Goal: Task Accomplishment & Management: Manage account settings

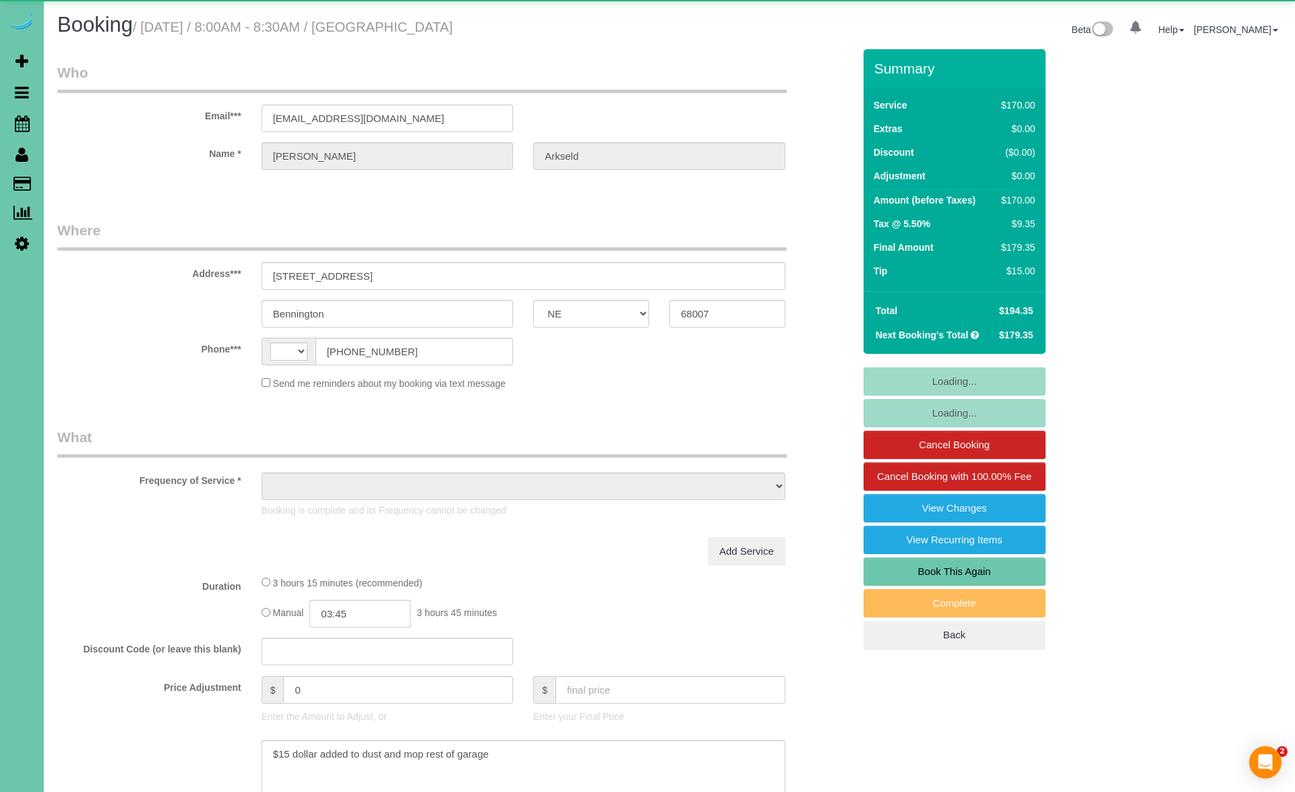
select select "NE"
select select "string:[GEOGRAPHIC_DATA]"
select select "object:664"
select select "string:fspay-0d8024a8-6ec8-4c43-9dc1-3f11d86d9e1a"
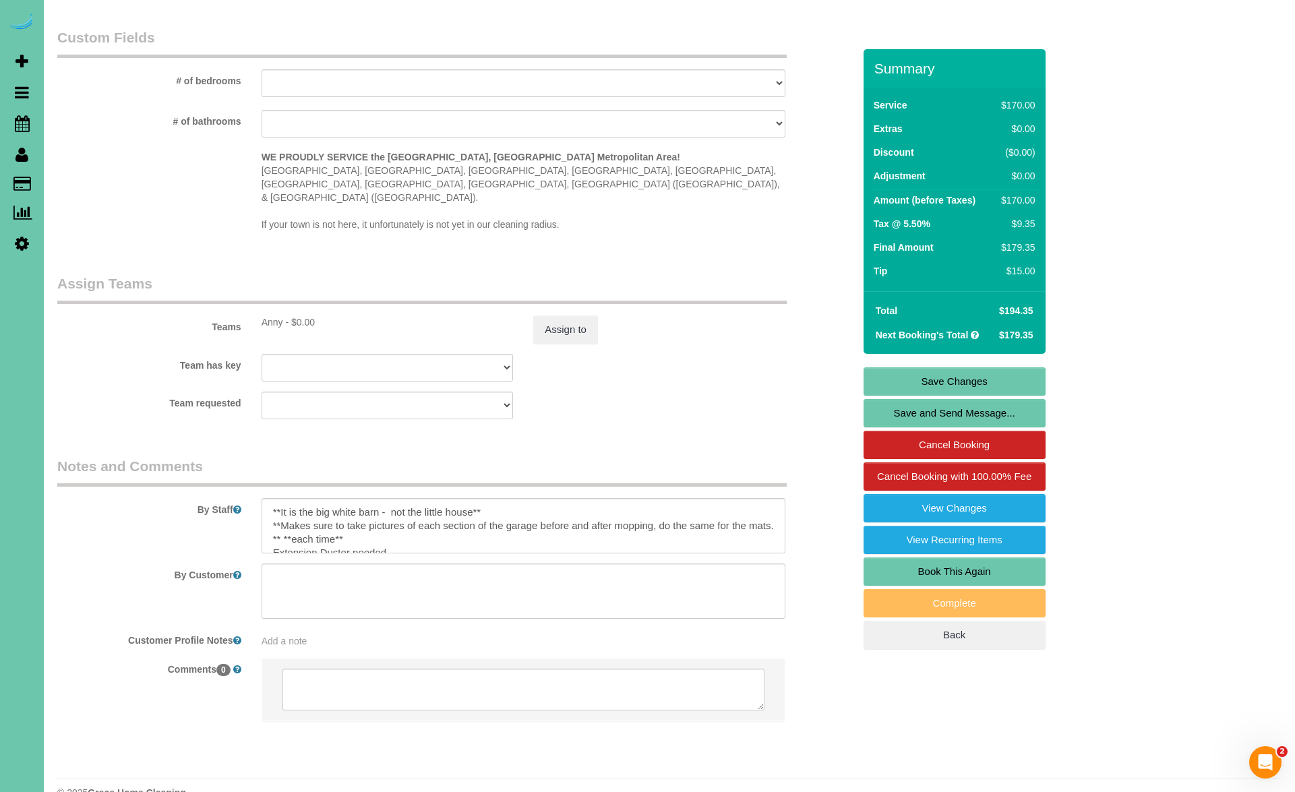
click at [36, 474] on div "0 Beta Your Notifications You have 0 alerts Add Booking Bookings Active Booking…" at bounding box center [22, 396] width 44 height 792
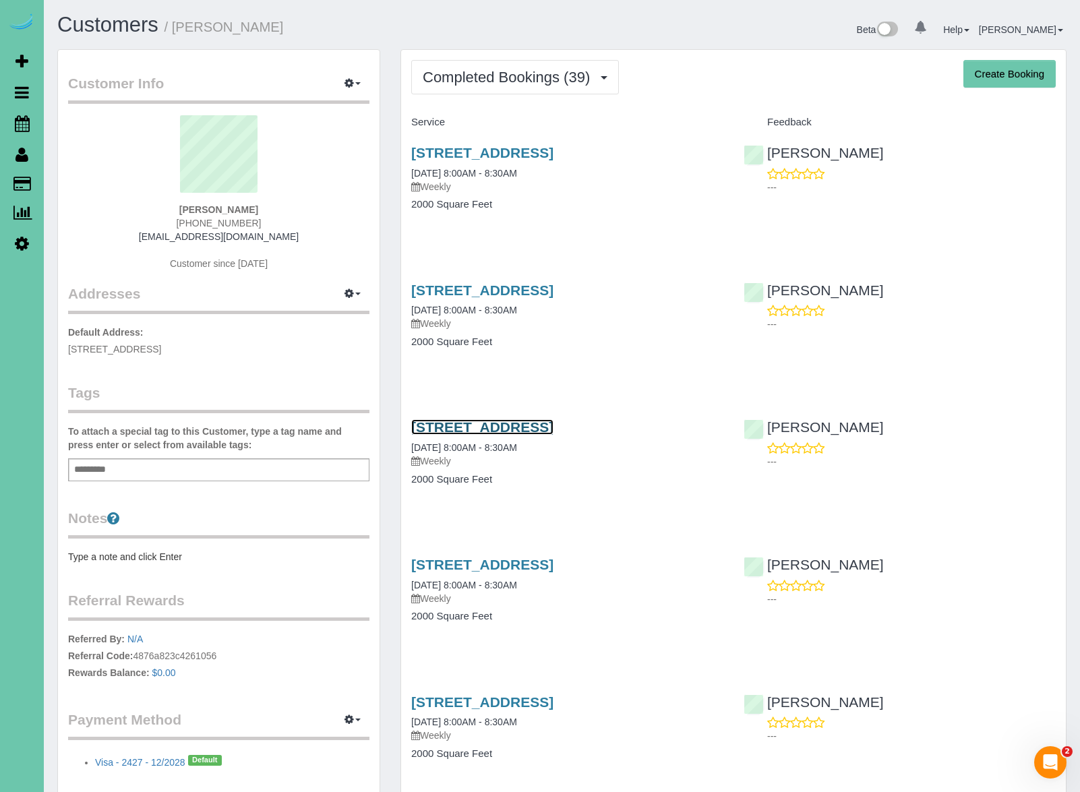
click at [504, 424] on link "18808 Pawnee Rd, Bennington, NE 68007" at bounding box center [482, 427] width 142 height 16
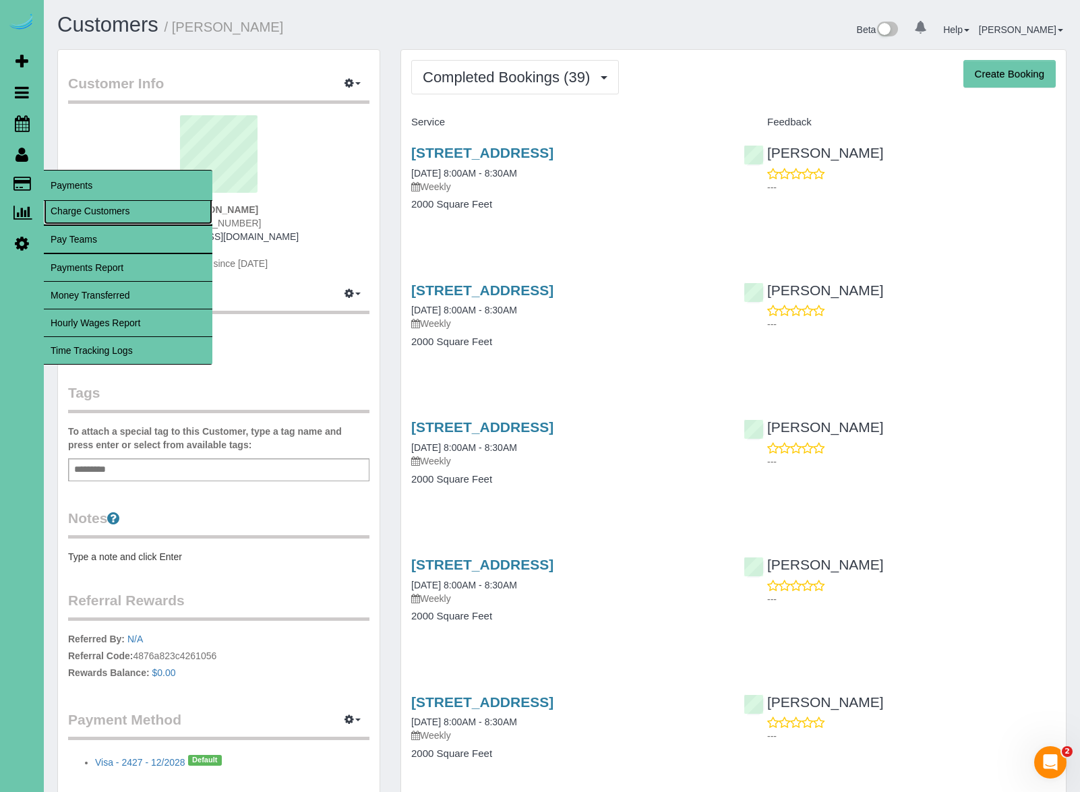
click at [69, 216] on link "Charge Customers" at bounding box center [128, 211] width 169 height 27
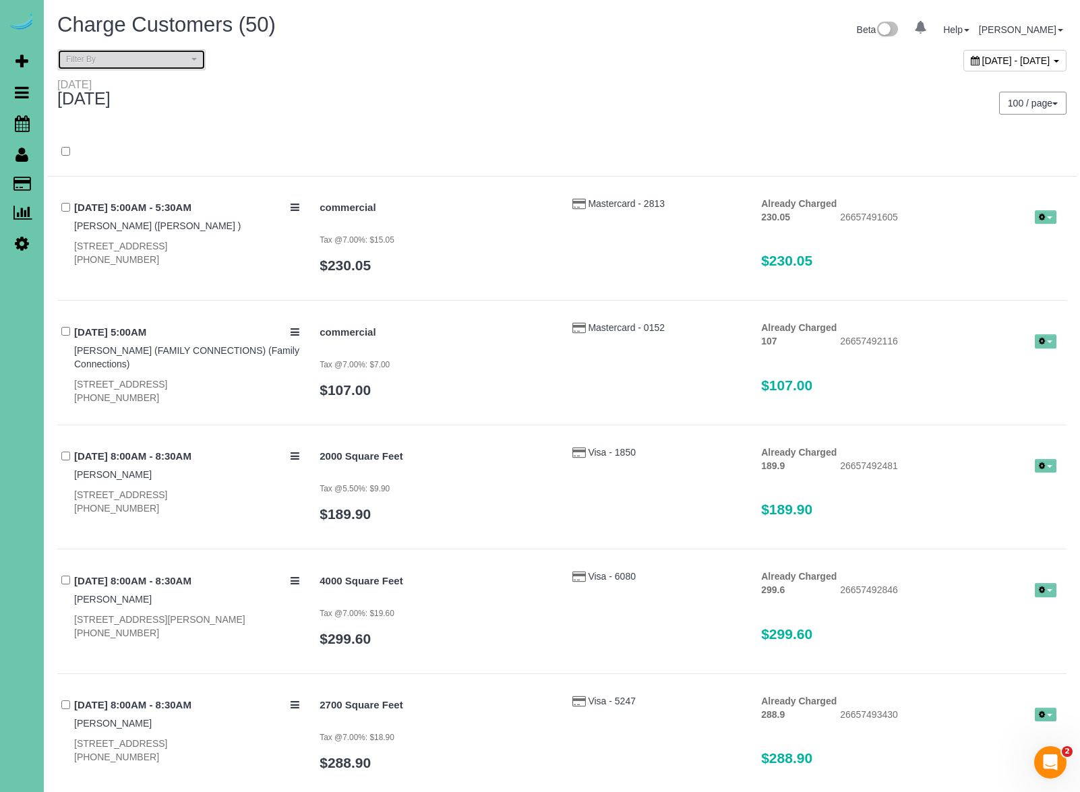
click at [193, 53] on button "Filter By" at bounding box center [131, 59] width 148 height 21
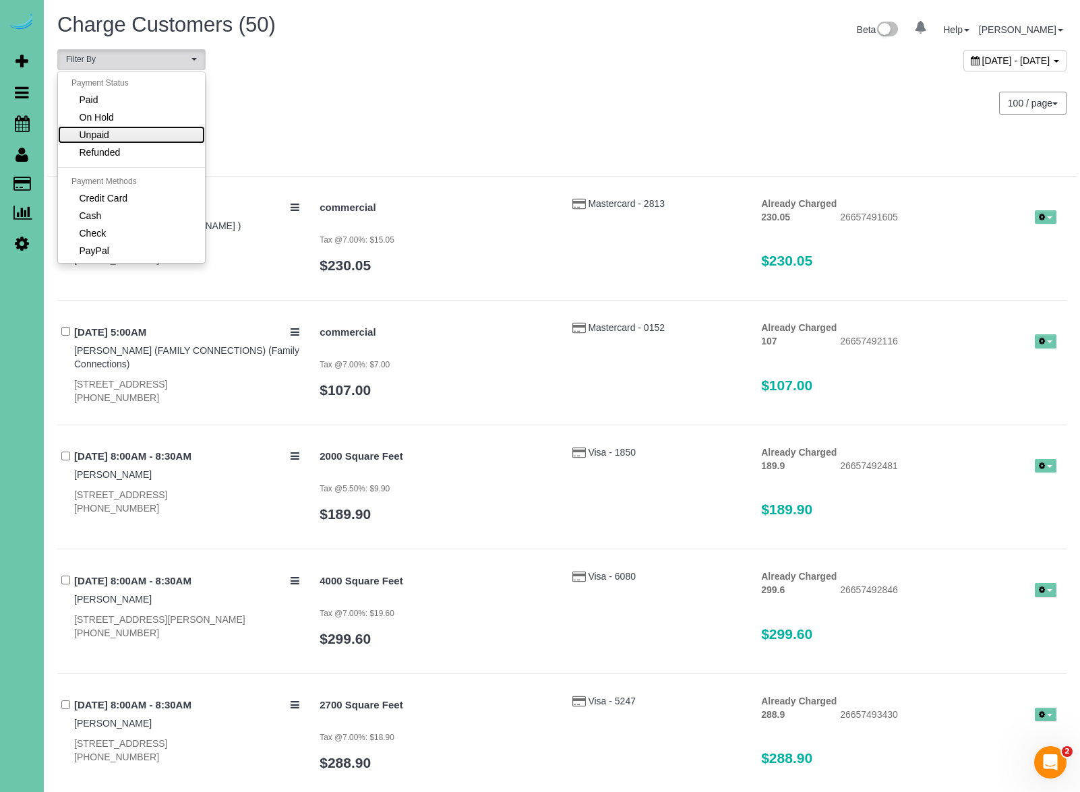
click at [160, 132] on link "Unpaid" at bounding box center [131, 135] width 147 height 18
select select "******"
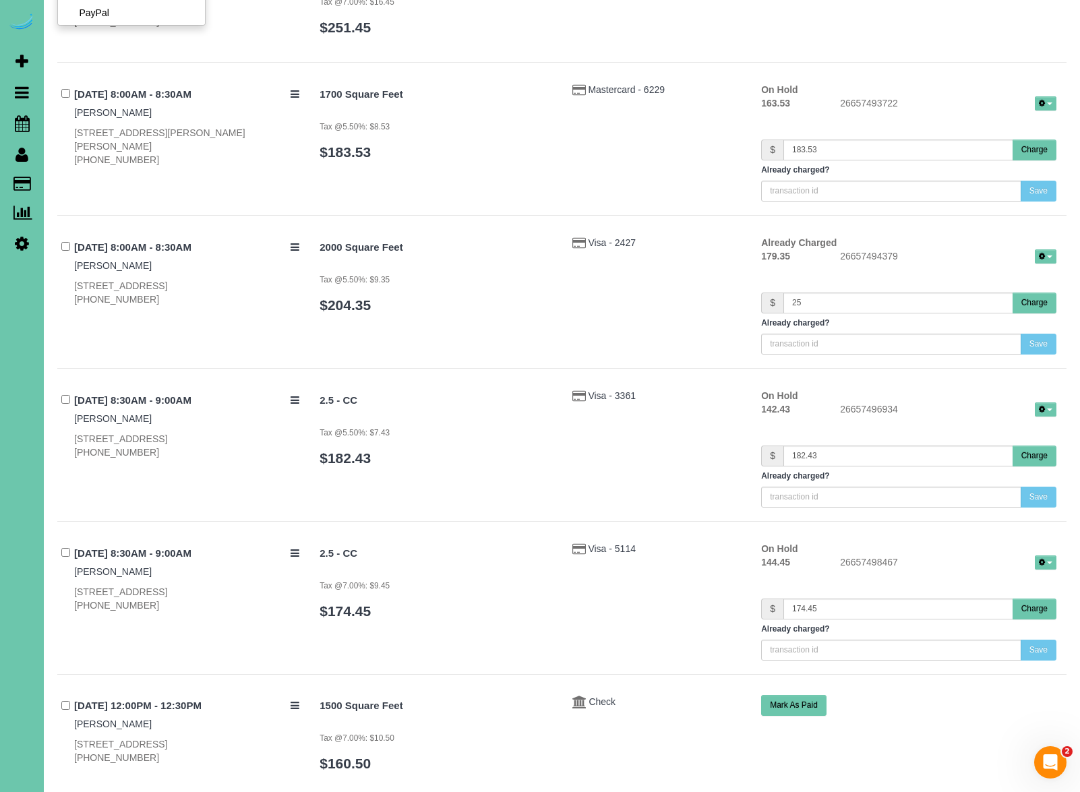
scroll to position [240, 0]
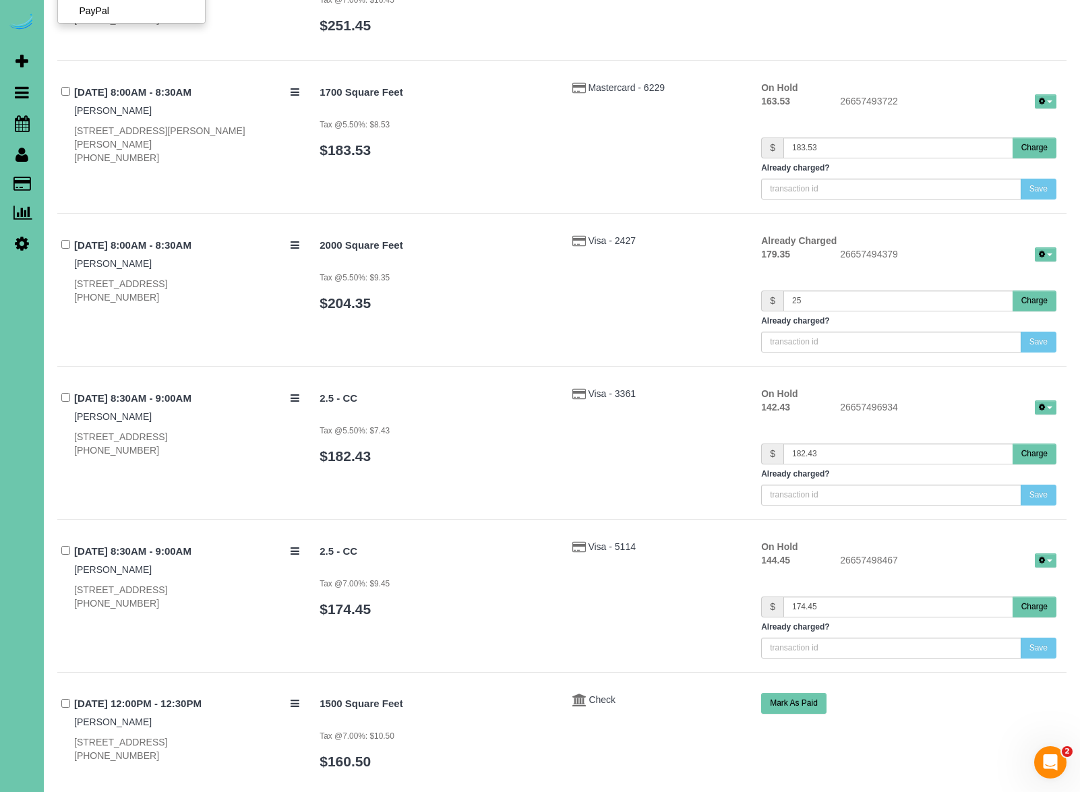
click at [1045, 146] on button "Charge" at bounding box center [1035, 148] width 44 height 21
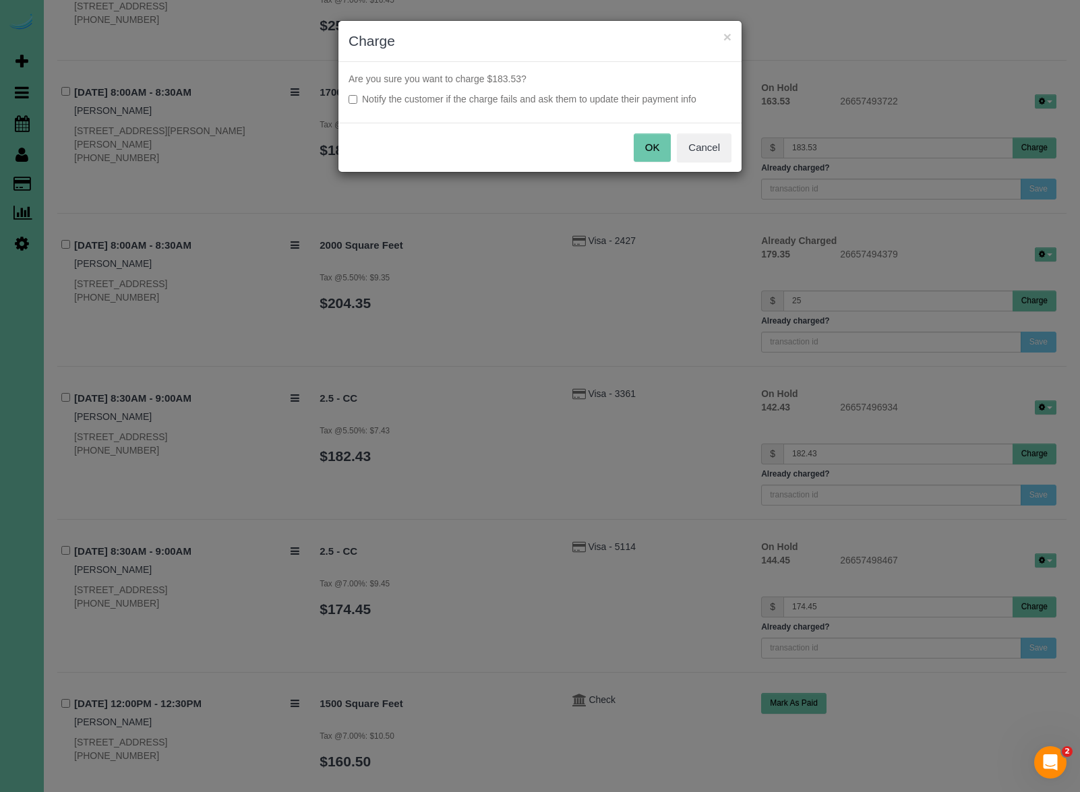
click at [658, 148] on button "OK" at bounding box center [653, 148] width 38 height 28
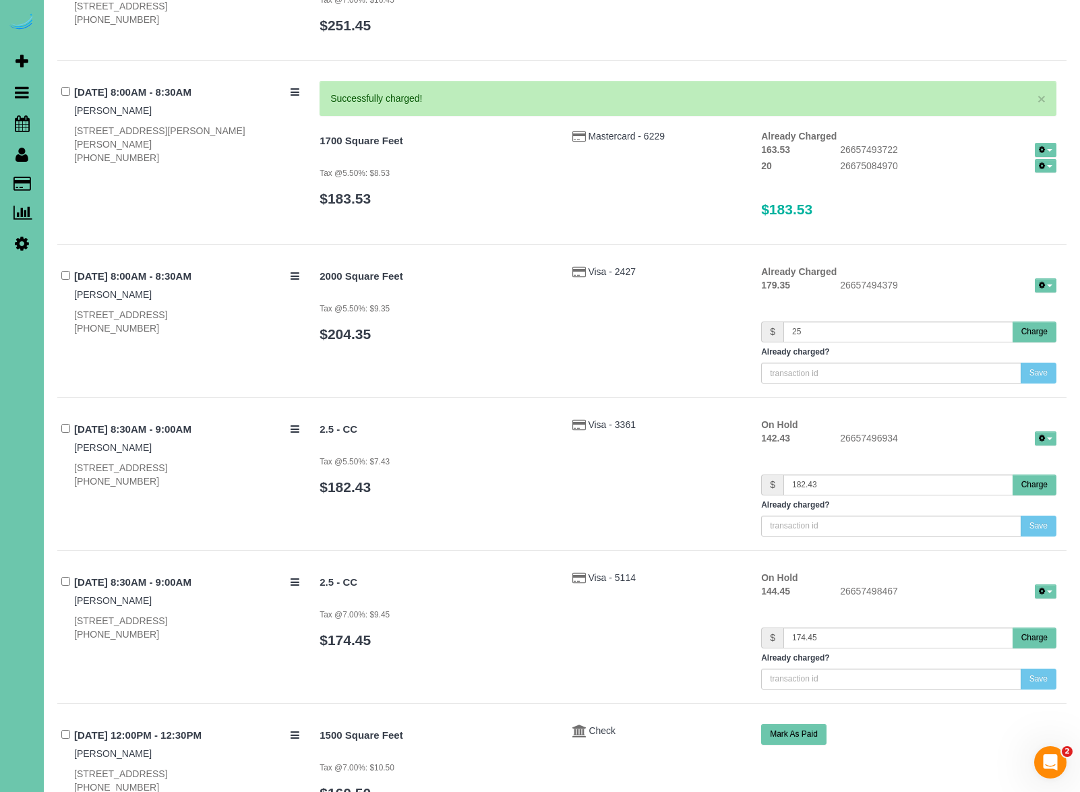
click at [1025, 336] on button "Charge" at bounding box center [1035, 332] width 44 height 21
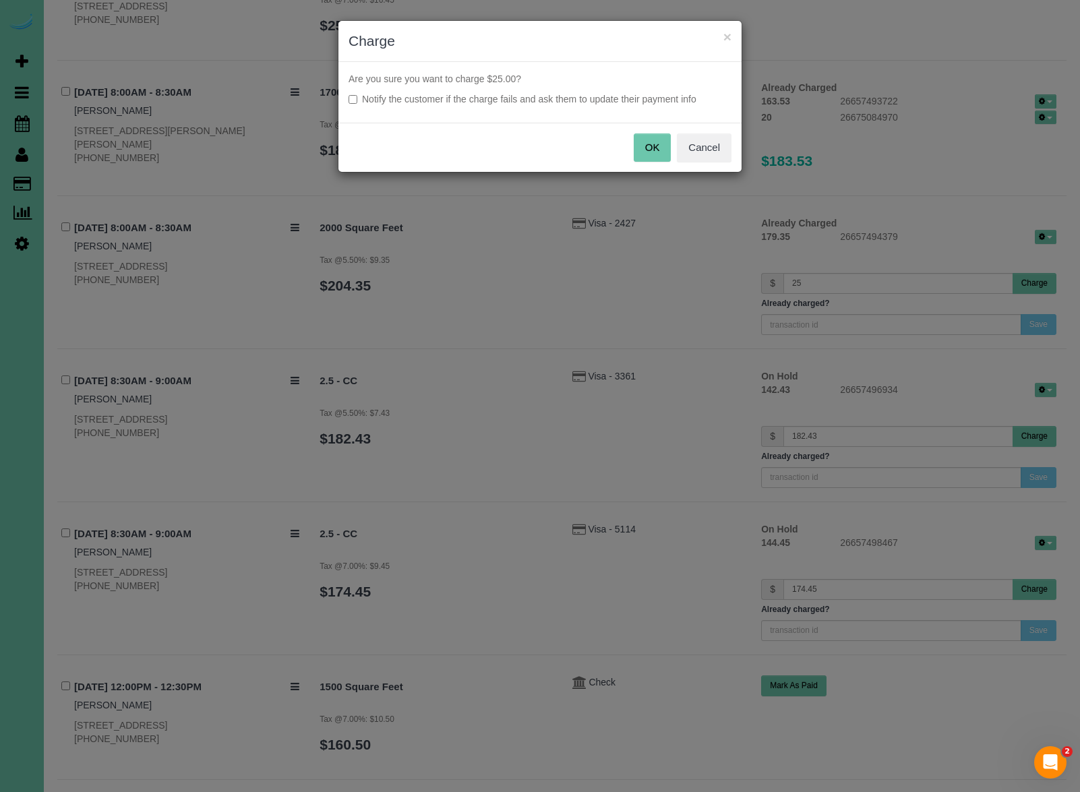
click at [645, 154] on button "OK" at bounding box center [653, 148] width 38 height 28
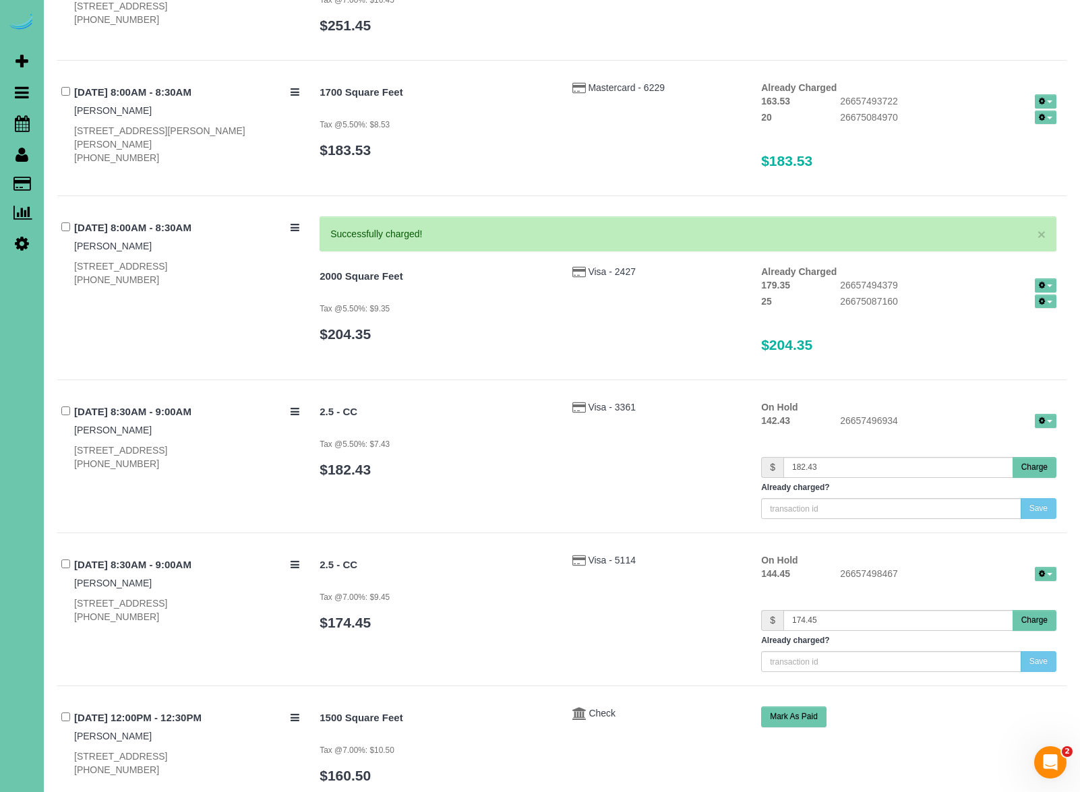
scroll to position [241, 0]
click at [1033, 472] on button "Charge" at bounding box center [1035, 467] width 44 height 21
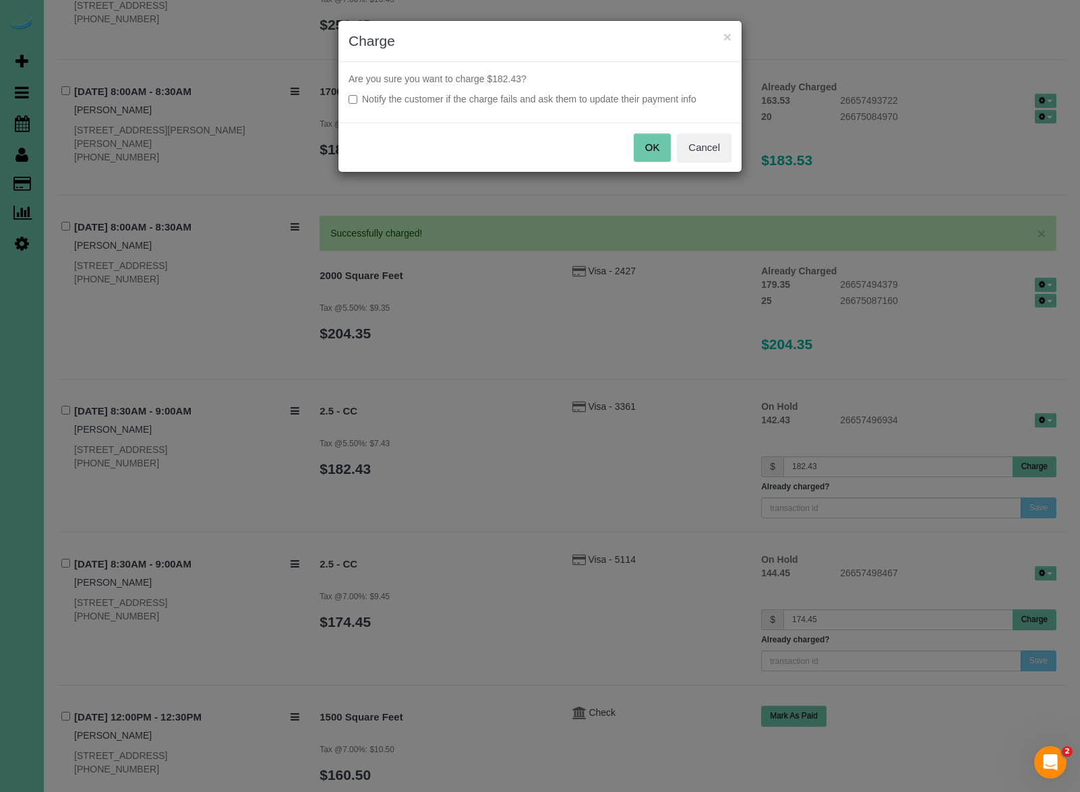
click at [652, 156] on button "OK" at bounding box center [653, 148] width 38 height 28
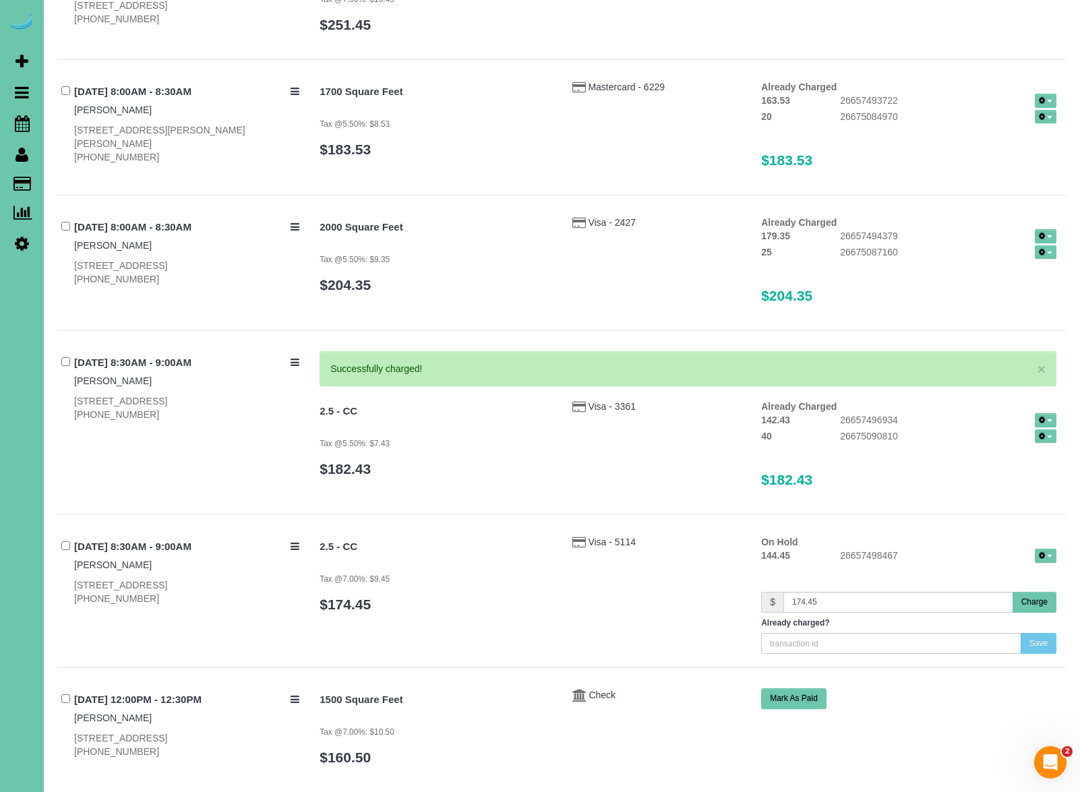
click at [1036, 604] on button "Charge" at bounding box center [1035, 602] width 44 height 21
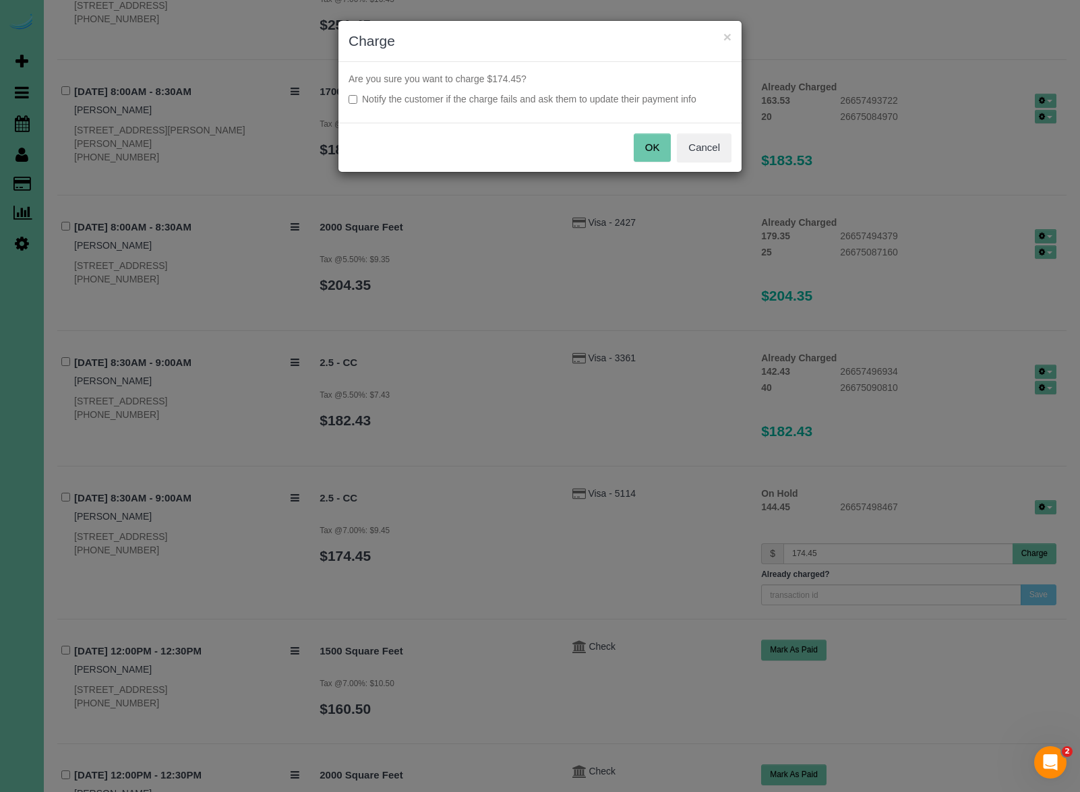
click at [654, 145] on button "OK" at bounding box center [653, 148] width 38 height 28
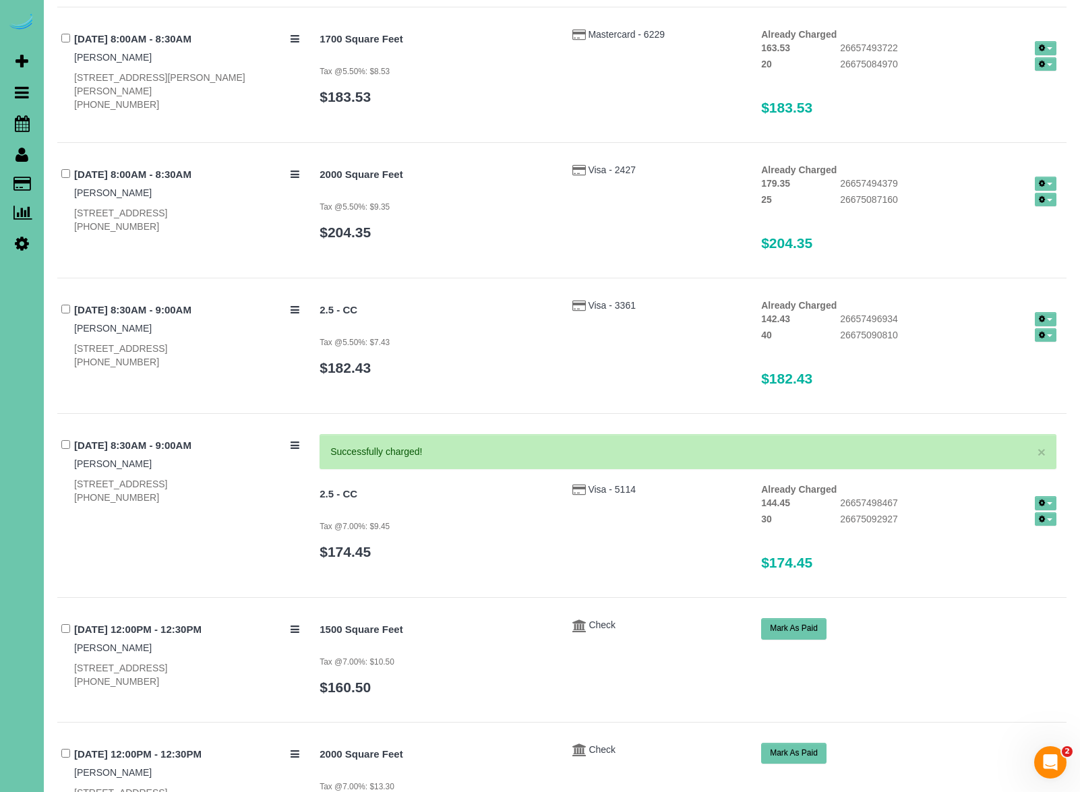
scroll to position [0, 0]
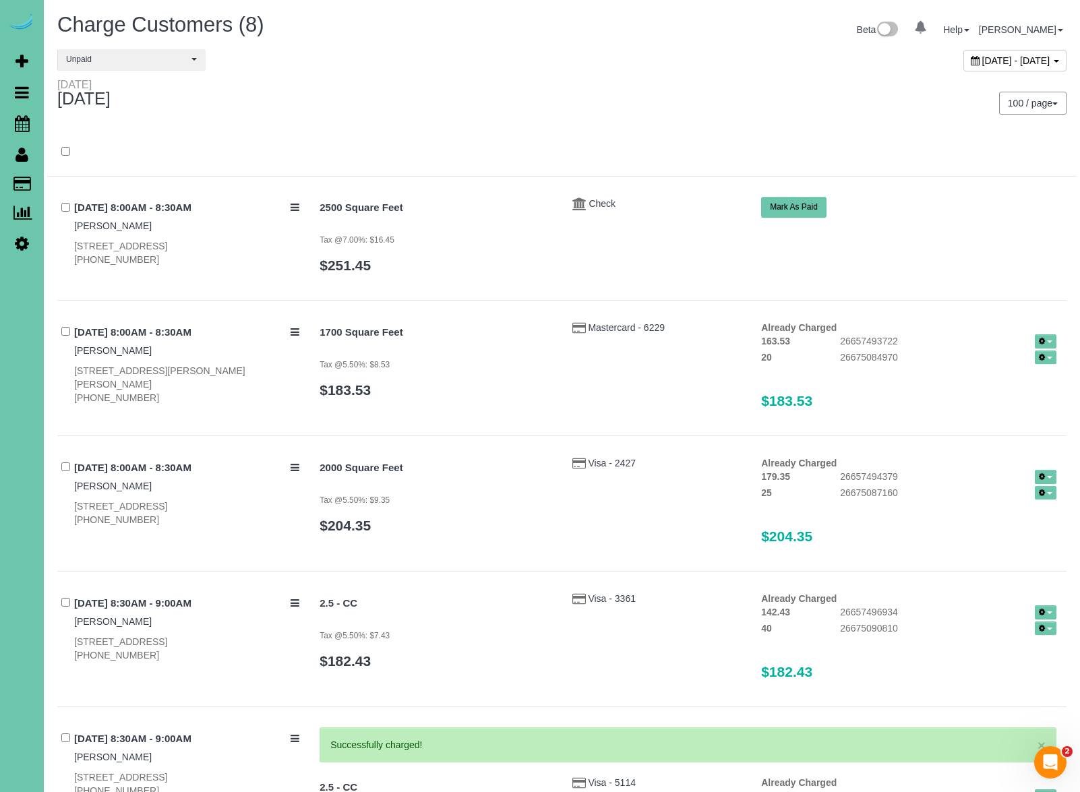
drag, startPoint x: 920, startPoint y: 58, endPoint x: 881, endPoint y: 92, distance: 51.1
click at [983, 58] on span "August 11, 2025 - August 11, 2025" at bounding box center [1017, 60] width 68 height 11
type input "**********"
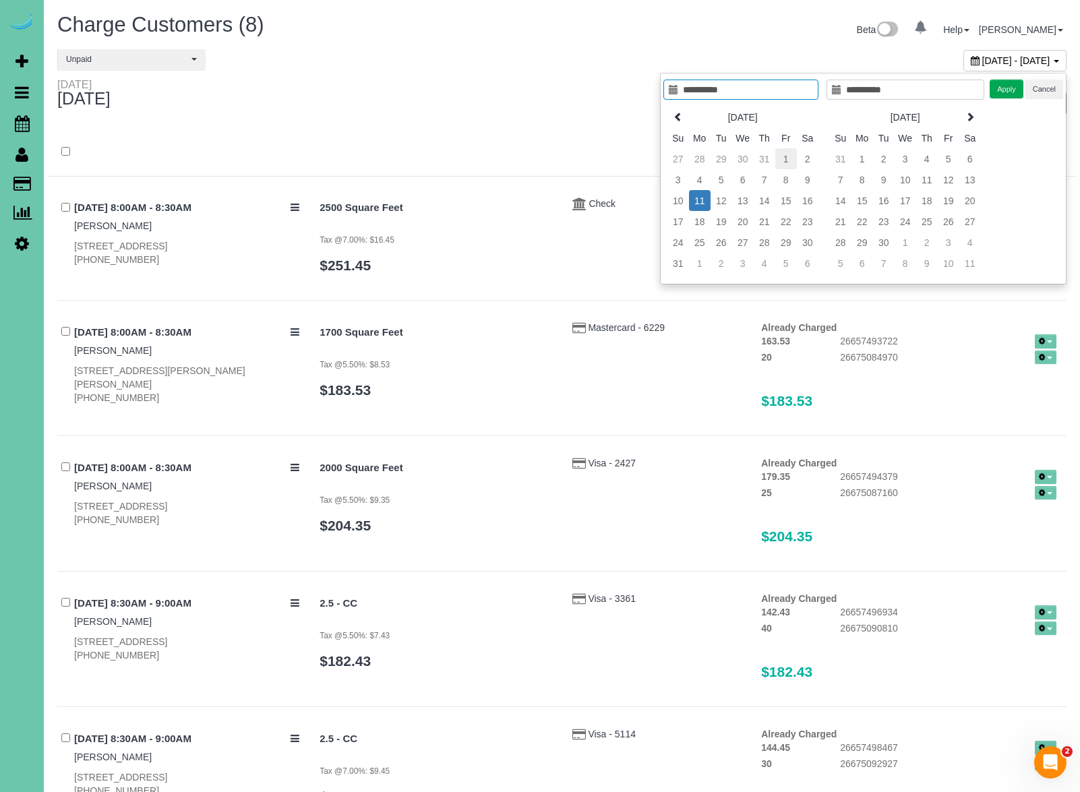
type input "**********"
click at [784, 156] on td "1" at bounding box center [786, 158] width 22 height 21
type input "**********"
click at [682, 201] on td "10" at bounding box center [679, 200] width 22 height 21
drag, startPoint x: 1005, startPoint y: 96, endPoint x: 982, endPoint y: 106, distance: 25.7
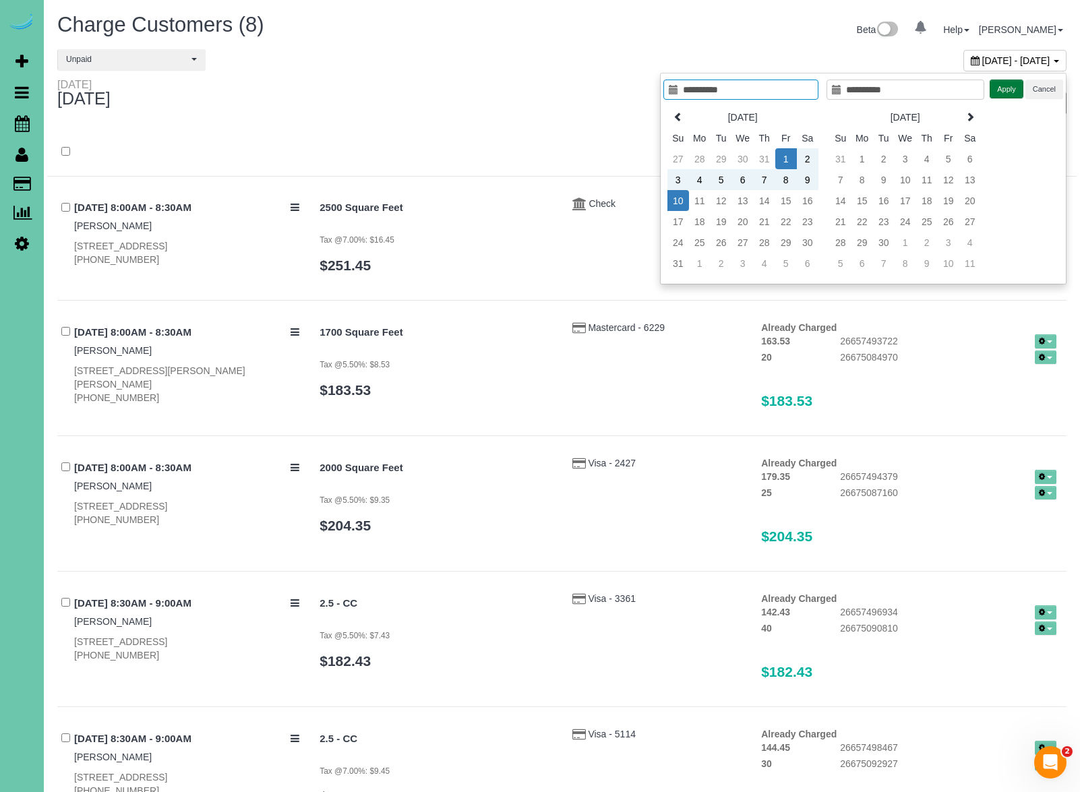
click at [1005, 96] on button "Apply" at bounding box center [1007, 90] width 34 height 20
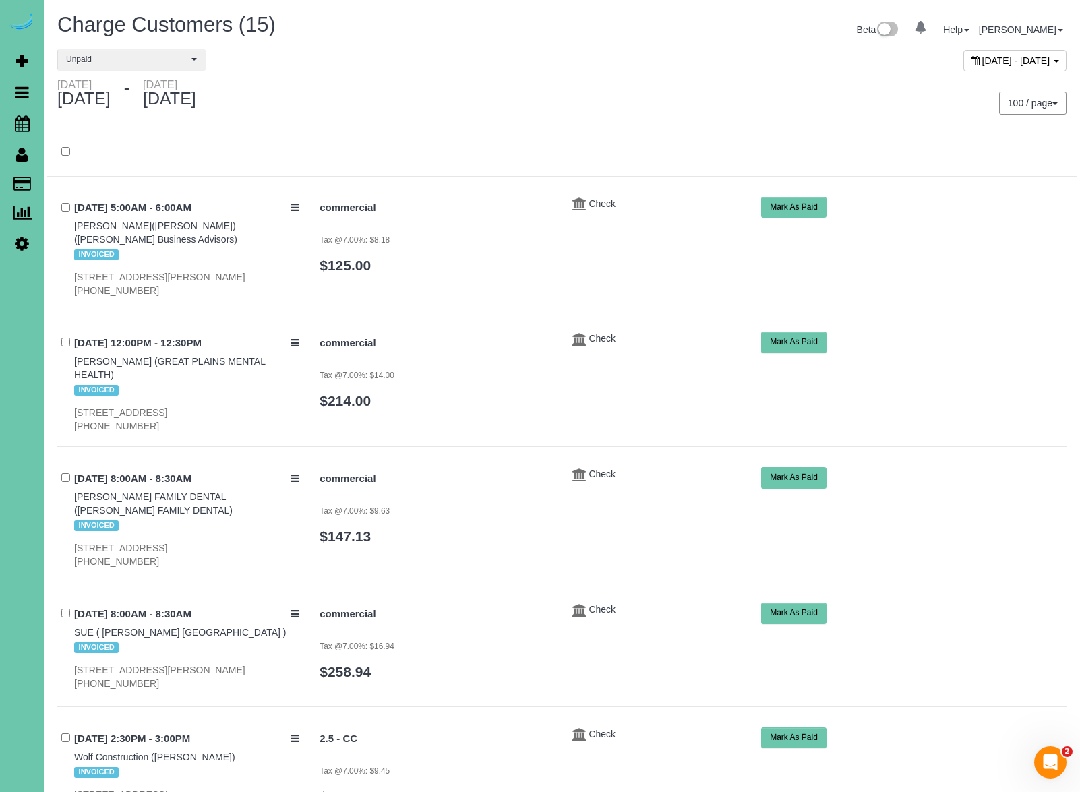
click at [964, 67] on div "August 01, 2025 - August 10, 2025" at bounding box center [1015, 61] width 103 height 22
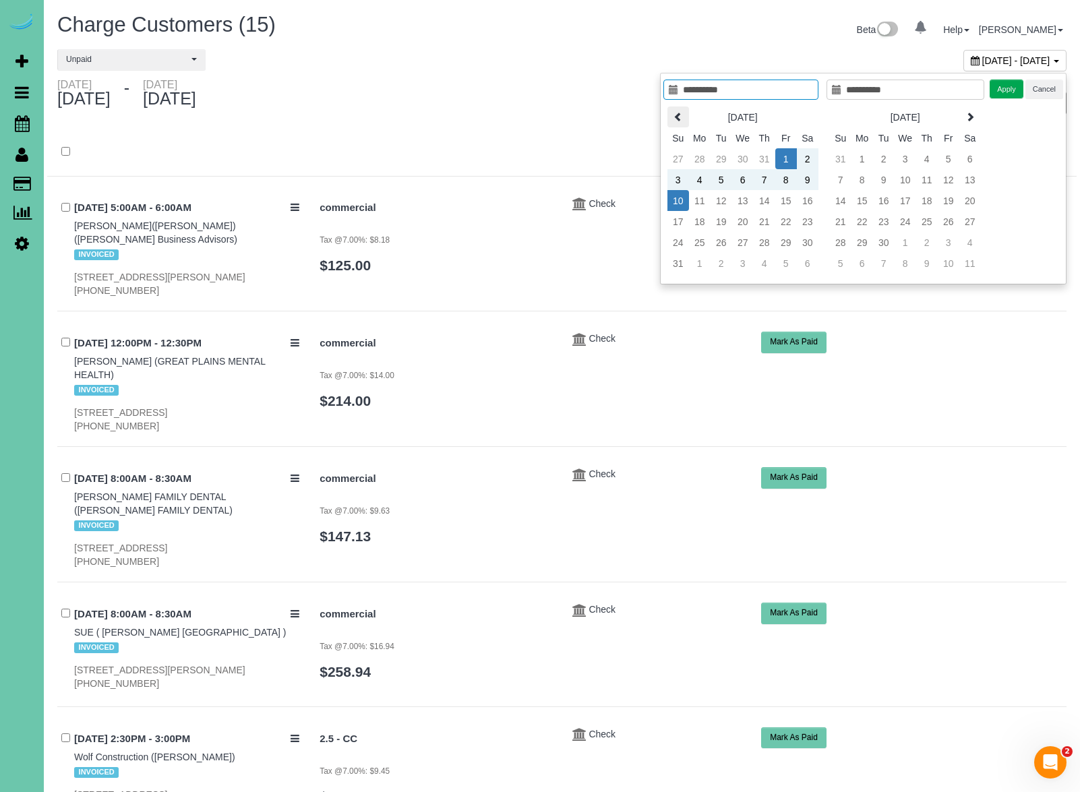
click at [676, 116] on icon at bounding box center [678, 116] width 9 height 9
type input "**********"
click at [717, 159] on td "1" at bounding box center [722, 158] width 22 height 21
type input "**********"
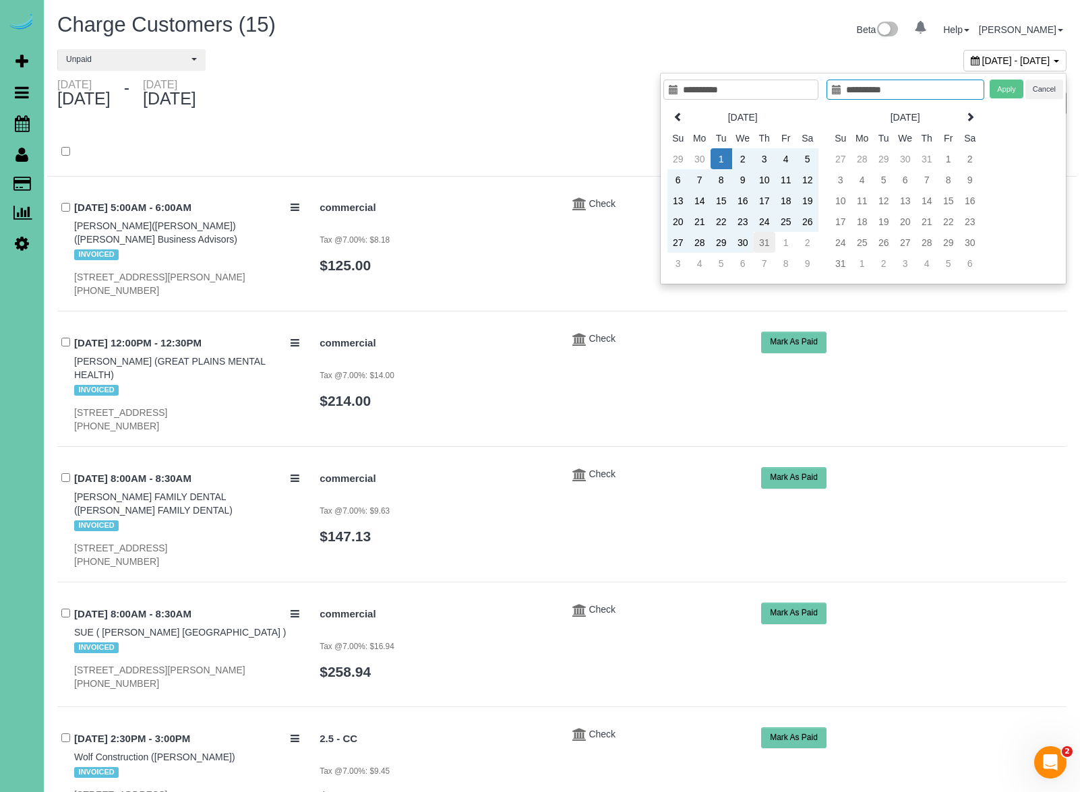
click at [767, 243] on td "31" at bounding box center [765, 242] width 22 height 21
type input "**********"
click at [994, 95] on button "Apply" at bounding box center [1007, 90] width 34 height 20
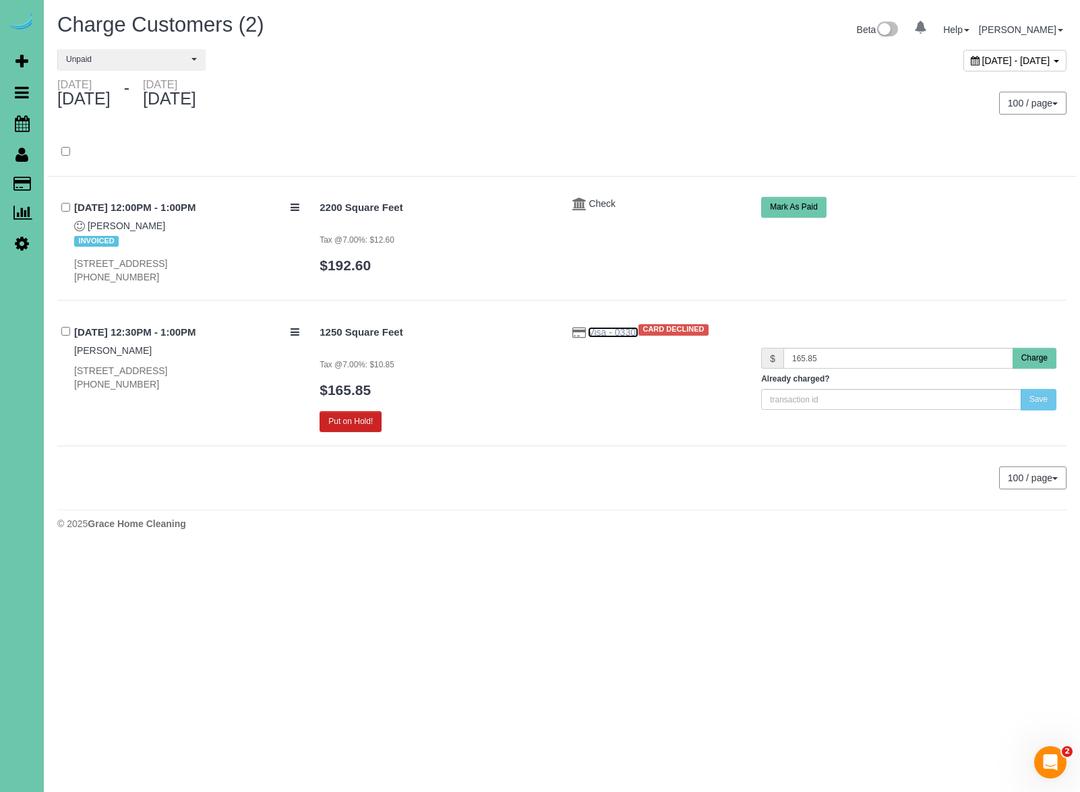
click at [628, 332] on span "Visa - 0330" at bounding box center [613, 332] width 50 height 11
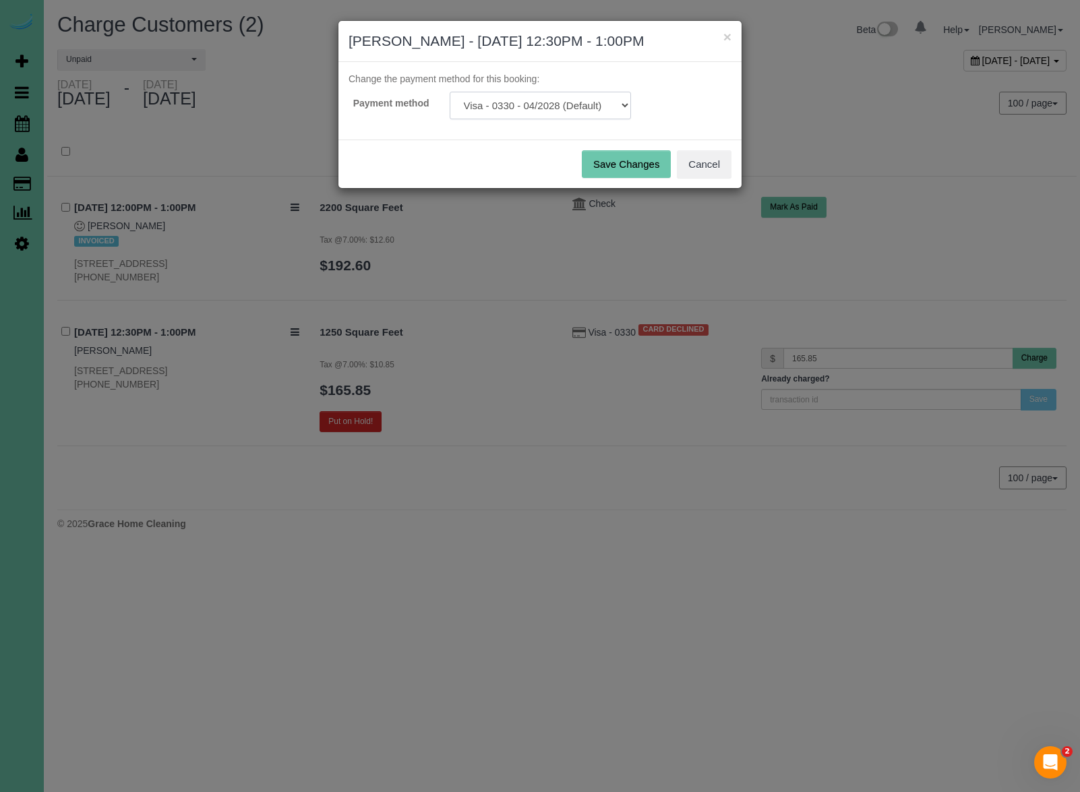
click at [552, 113] on select "Visa - 0330 - 04/2028 (Default) Add Credit Card ─────────────── Cash Check Payp…" at bounding box center [540, 106] width 181 height 28
drag, startPoint x: 730, startPoint y: 38, endPoint x: 738, endPoint y: 60, distance: 23.7
click at [730, 38] on button "×" at bounding box center [728, 37] width 8 height 14
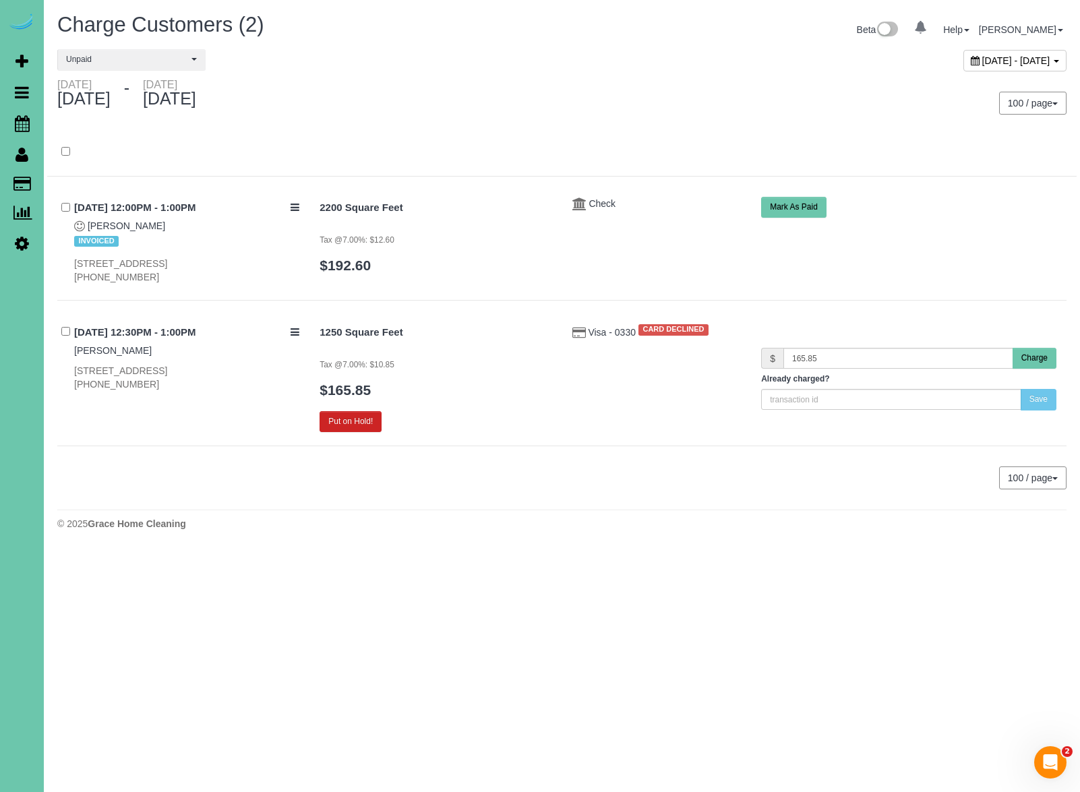
click at [1041, 360] on button "Charge" at bounding box center [1035, 358] width 44 height 21
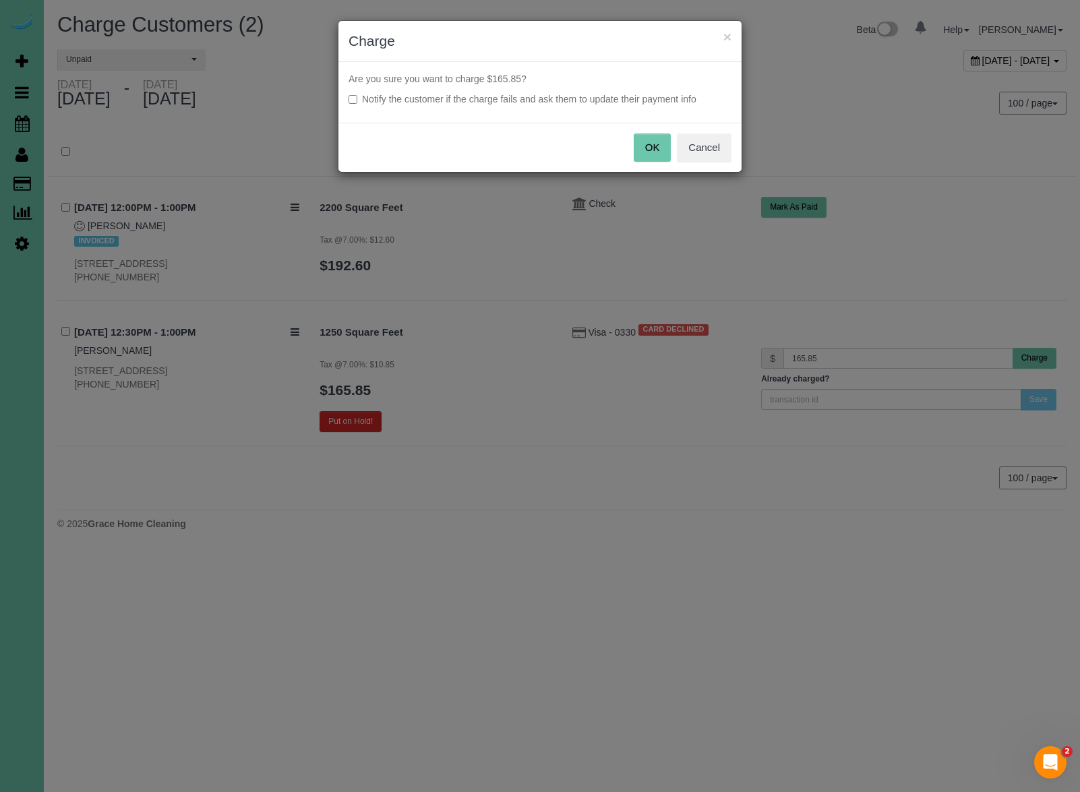
click at [641, 145] on button "OK" at bounding box center [653, 148] width 38 height 28
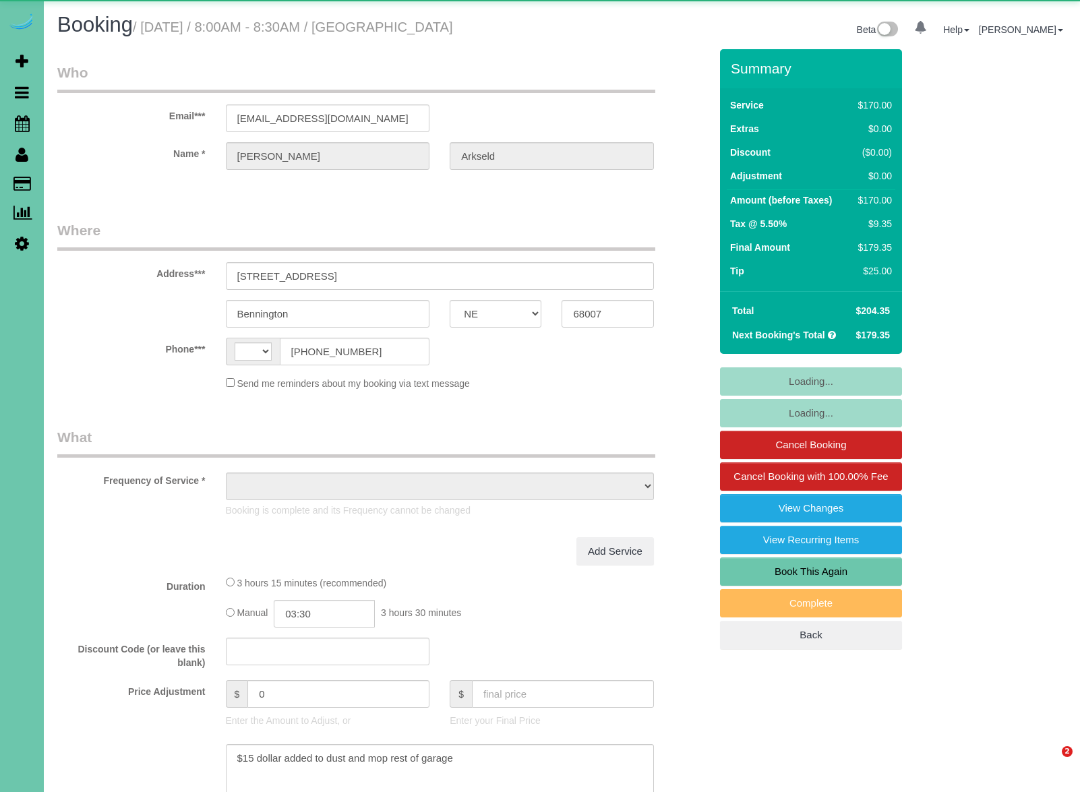
select select "NE"
select select "string:[GEOGRAPHIC_DATA]"
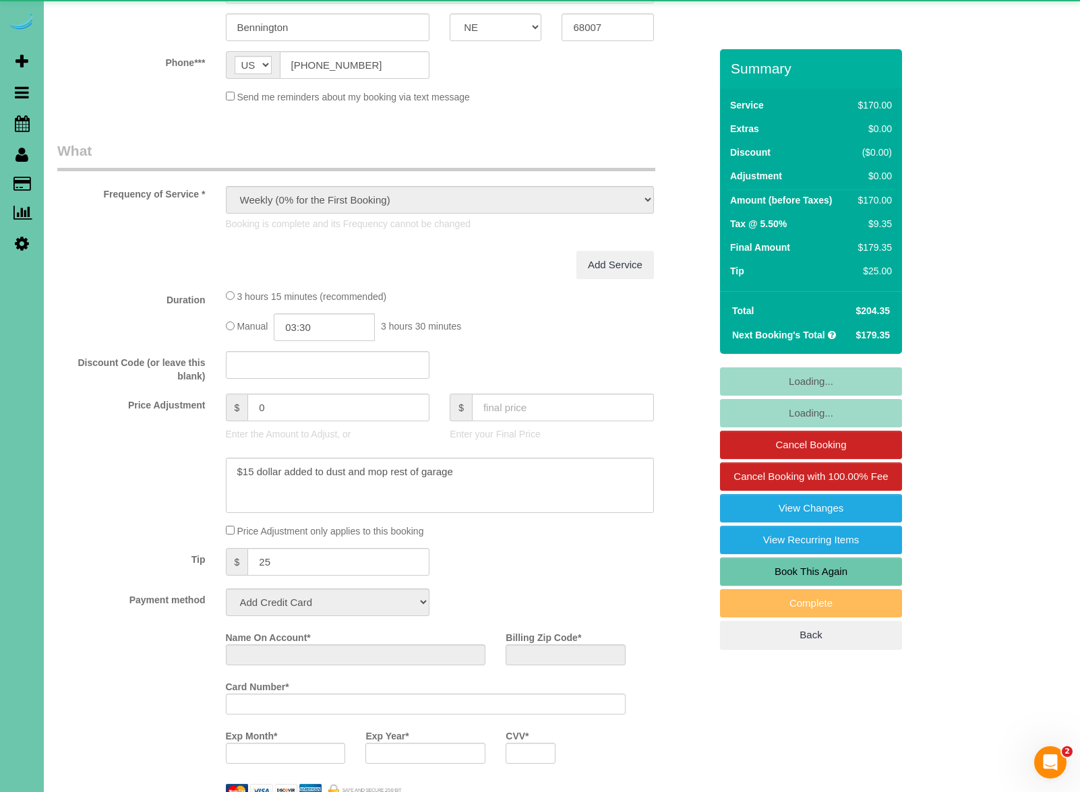
select select "object:938"
select select "string:fspay-0d8024a8-6ec8-4c43-9dc1-3f11d86d9e1a"
